Goal: Task Accomplishment & Management: Manage account settings

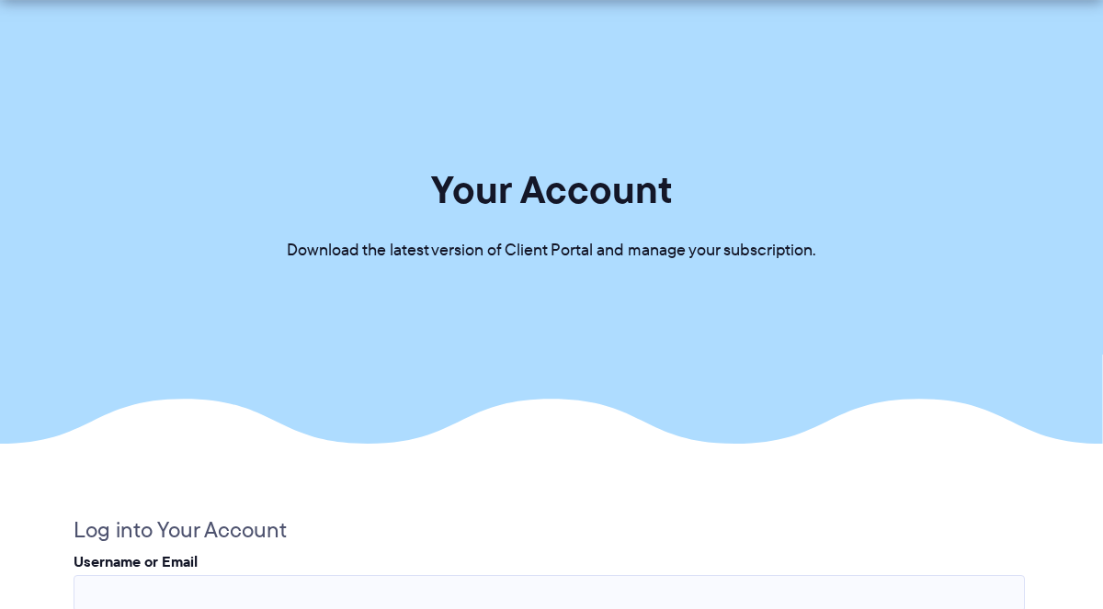
scroll to position [166, 0]
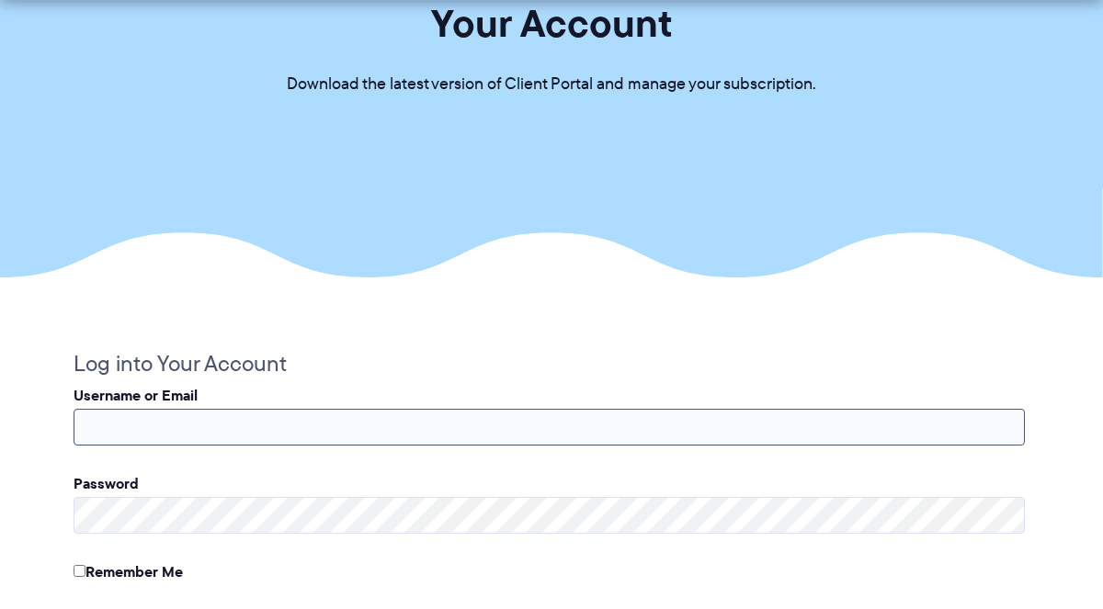
click at [364, 444] on input "Username or Email" at bounding box center [549, 427] width 951 height 37
type input "**********"
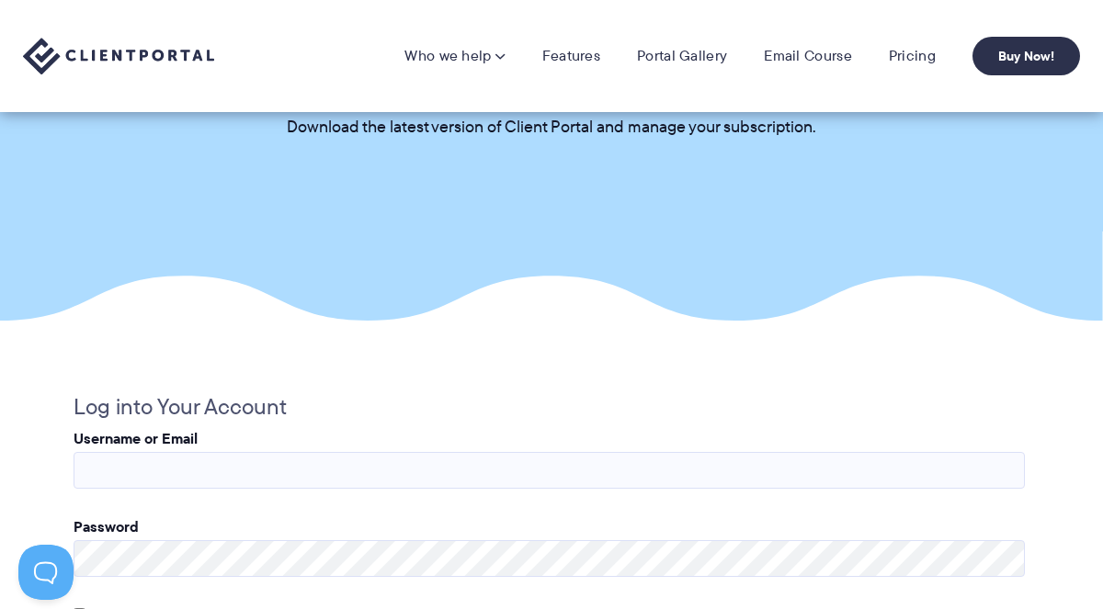
scroll to position [129, 0]
